Goal: Navigation & Orientation: Find specific page/section

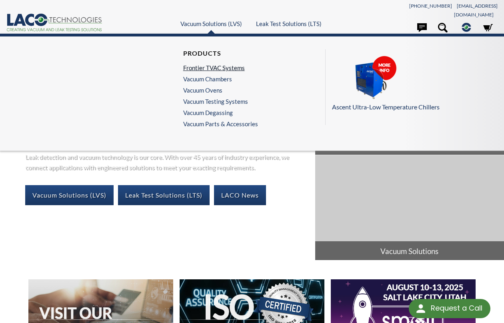
click at [222, 64] on link "Frontier TVAC Systems" at bounding box center [218, 67] width 71 height 7
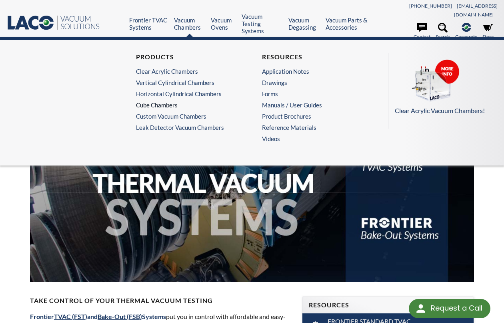
click at [167, 101] on link "Cube Chambers" at bounding box center [187, 104] width 102 height 7
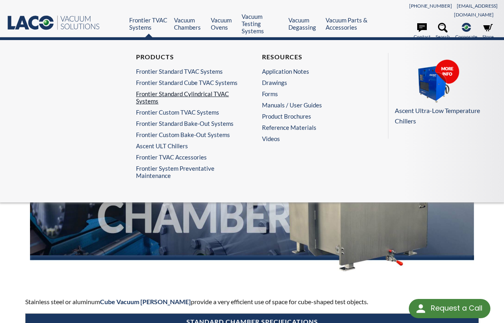
click at [189, 90] on link "Frontier Standard Cylindrical TVAC Systems" at bounding box center [187, 97] width 102 height 14
